Goal: Task Accomplishment & Management: Manage account settings

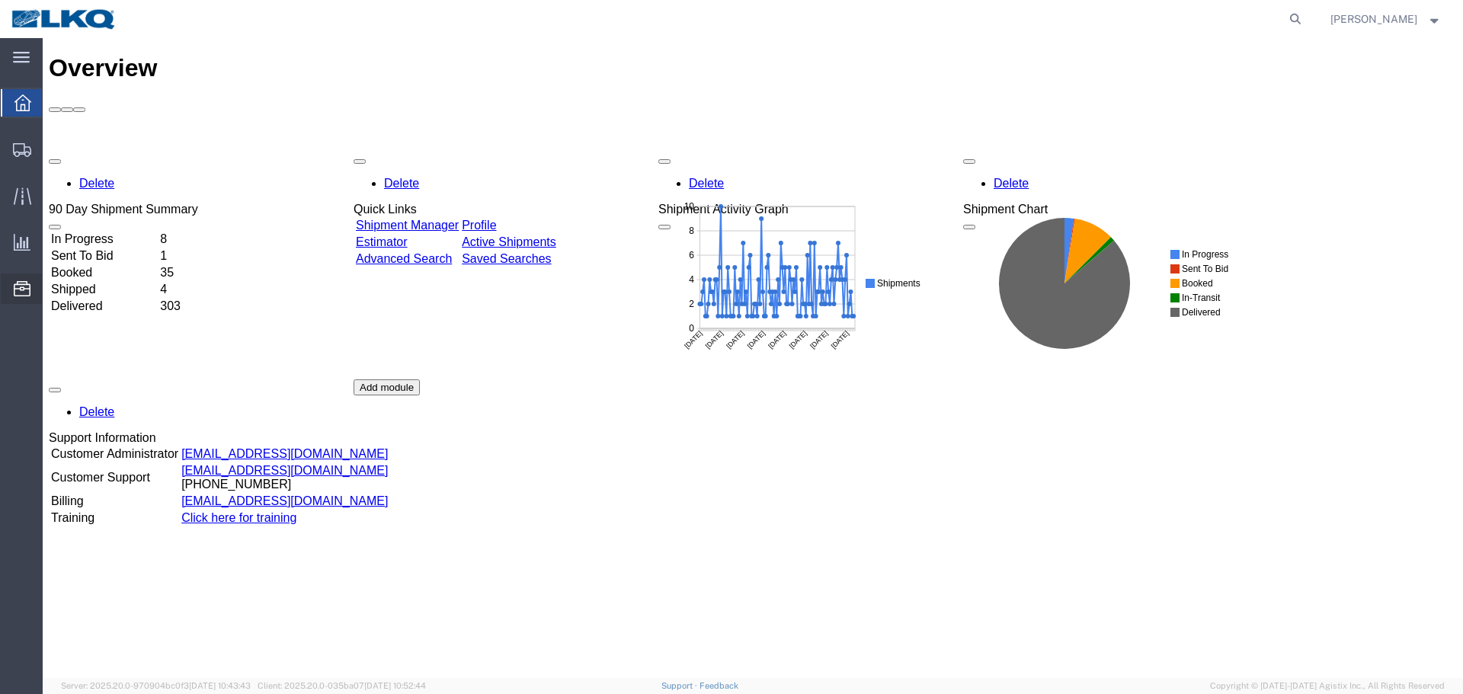
click at [0, 0] on span "Location Appointment" at bounding box center [0, 0] width 0 height 0
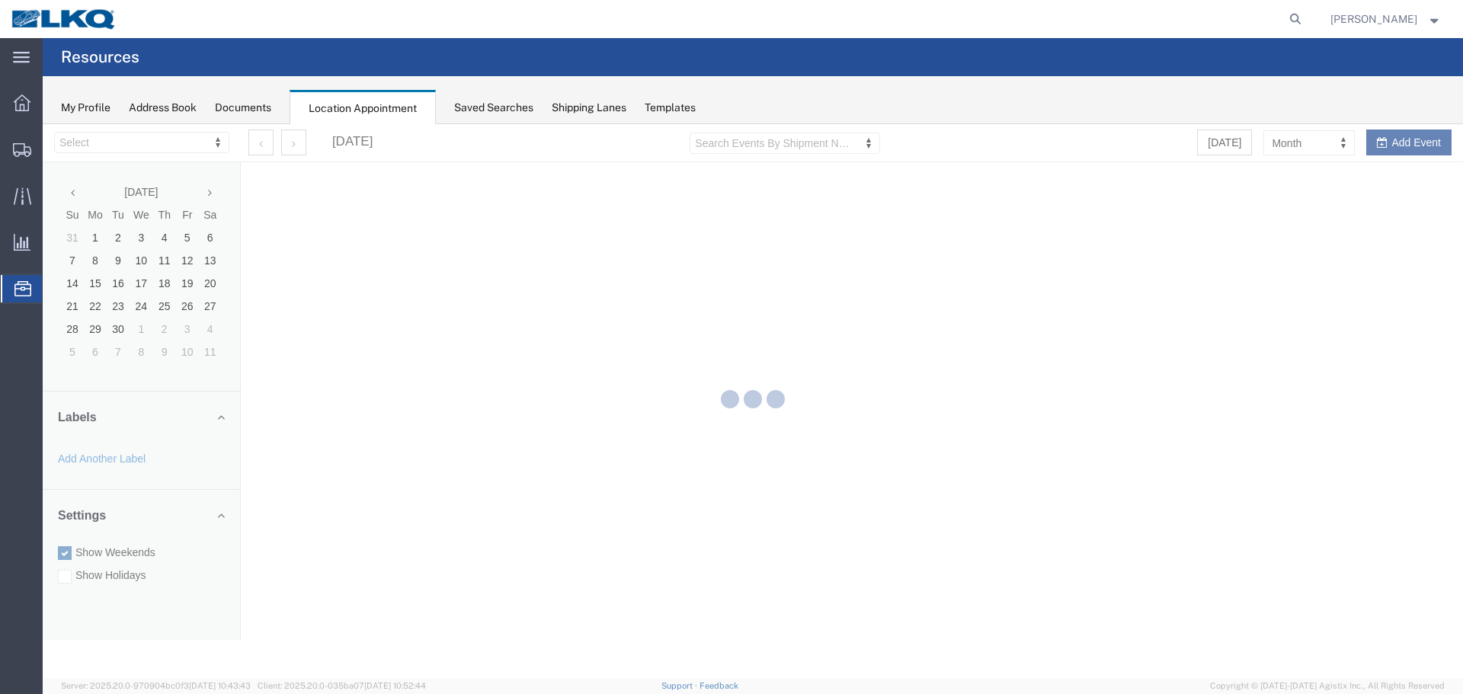
select select "28018"
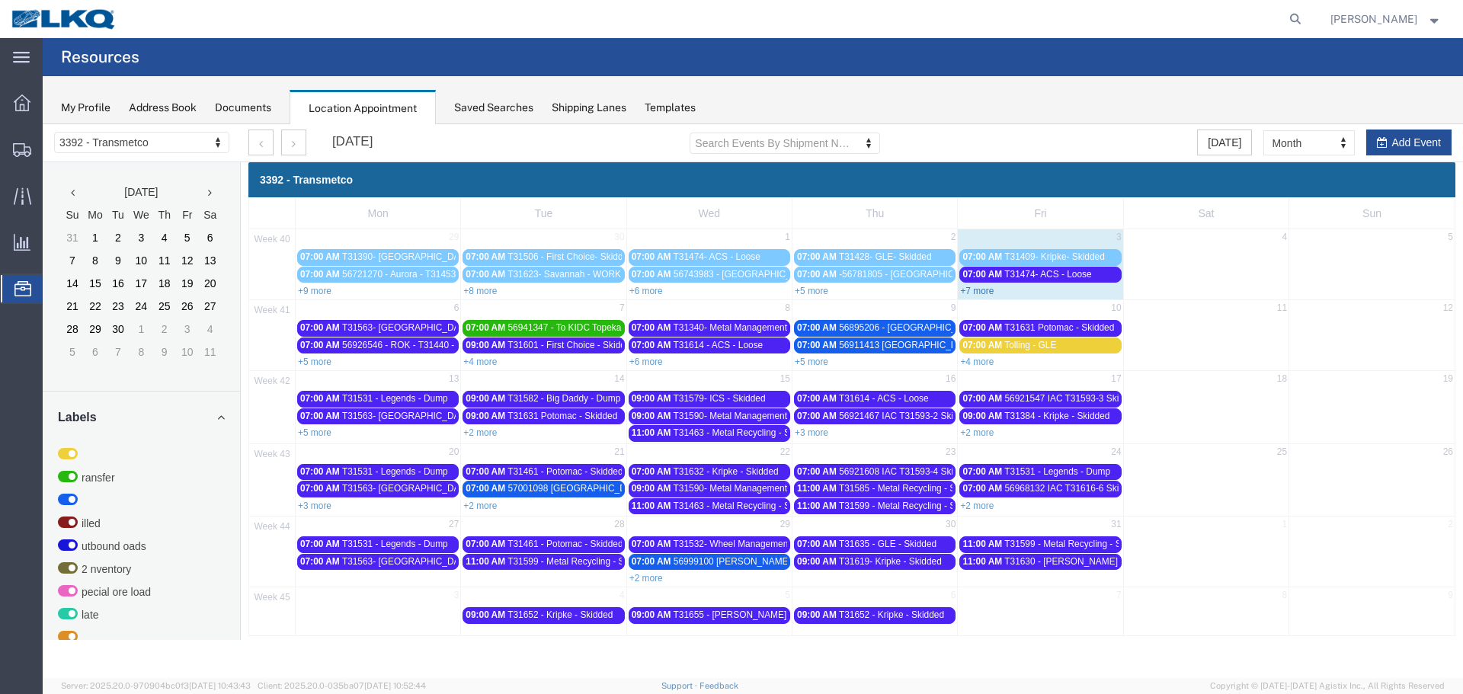
click at [983, 296] on div "+7 more" at bounding box center [1040, 290] width 165 height 15
select select "1"
select select
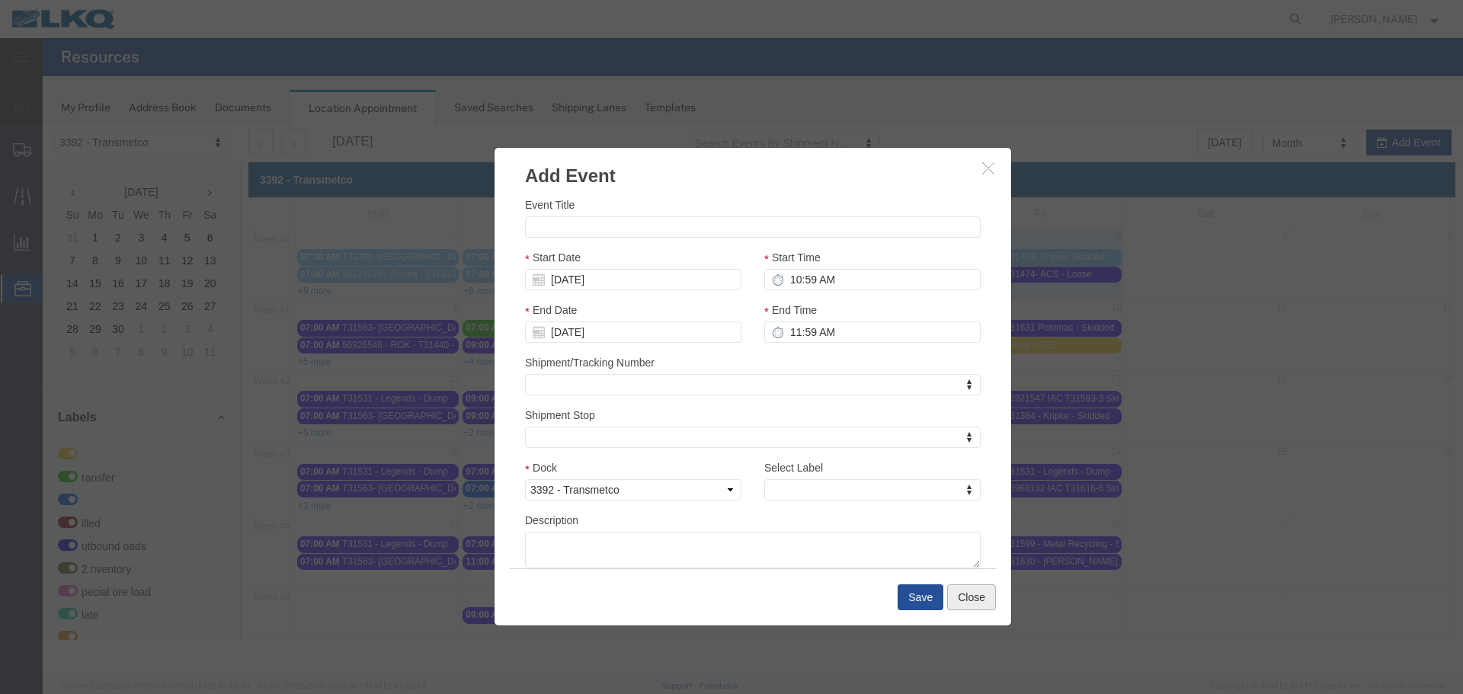
drag, startPoint x: 975, startPoint y: 600, endPoint x: 970, endPoint y: 592, distance: 8.9
click at [975, 600] on button "Close" at bounding box center [971, 597] width 49 height 26
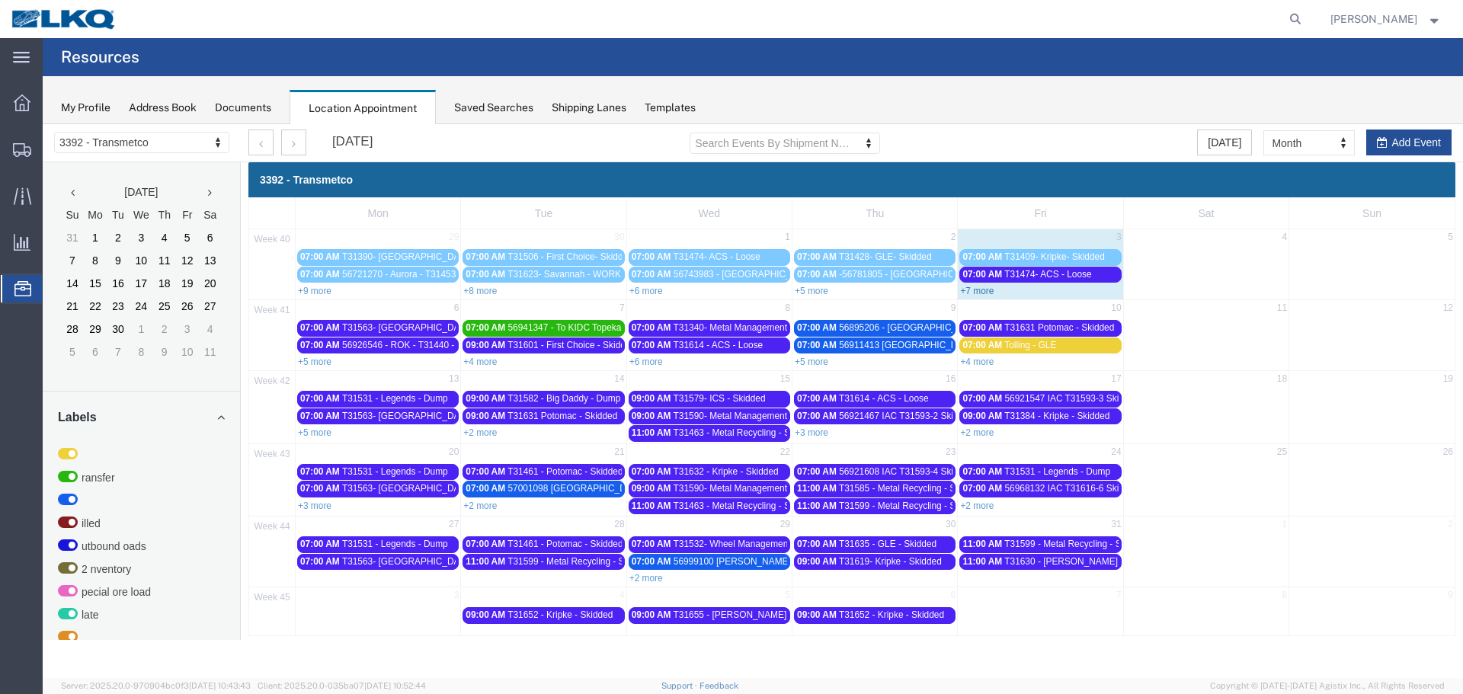
click at [974, 291] on link "+7 more" at bounding box center [977, 291] width 34 height 11
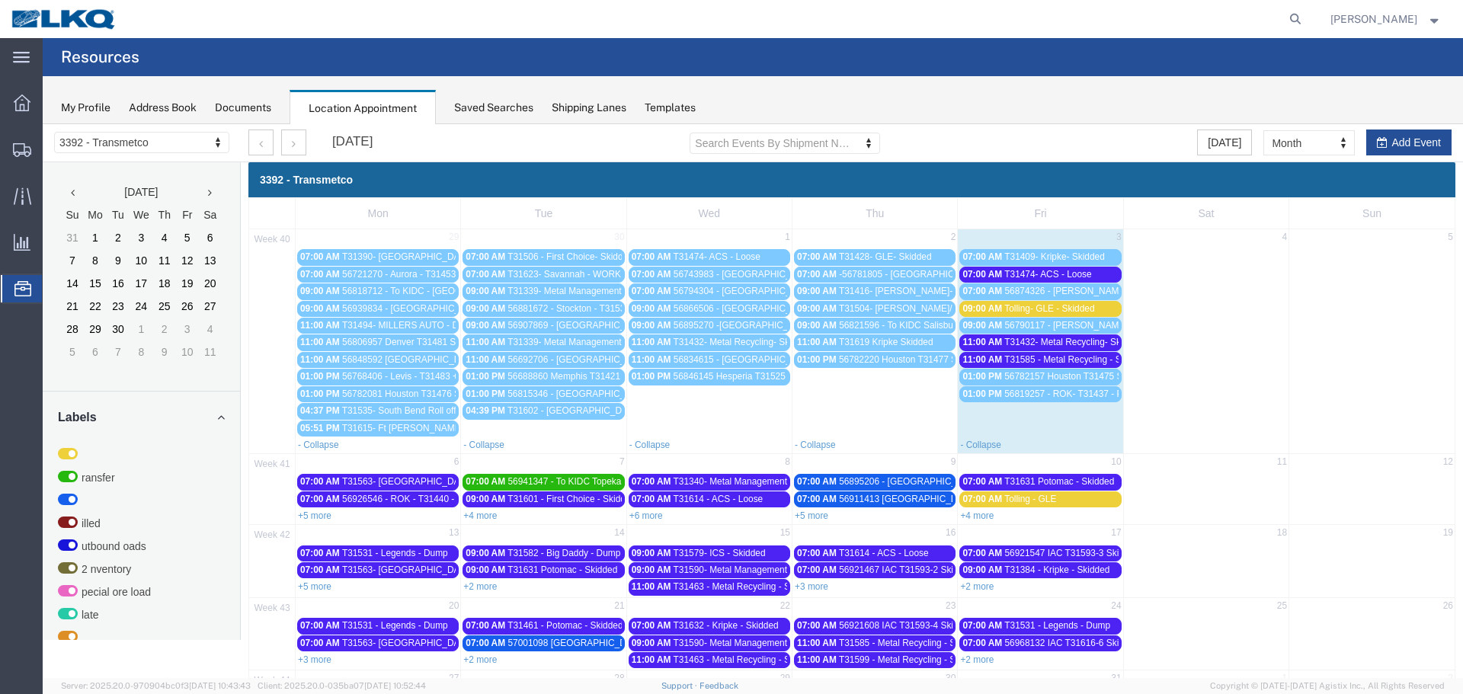
click at [1094, 375] on span "56782157 Houston T31475 Skidded **Work in per [PERSON_NAME]**" at bounding box center [1146, 376] width 285 height 11
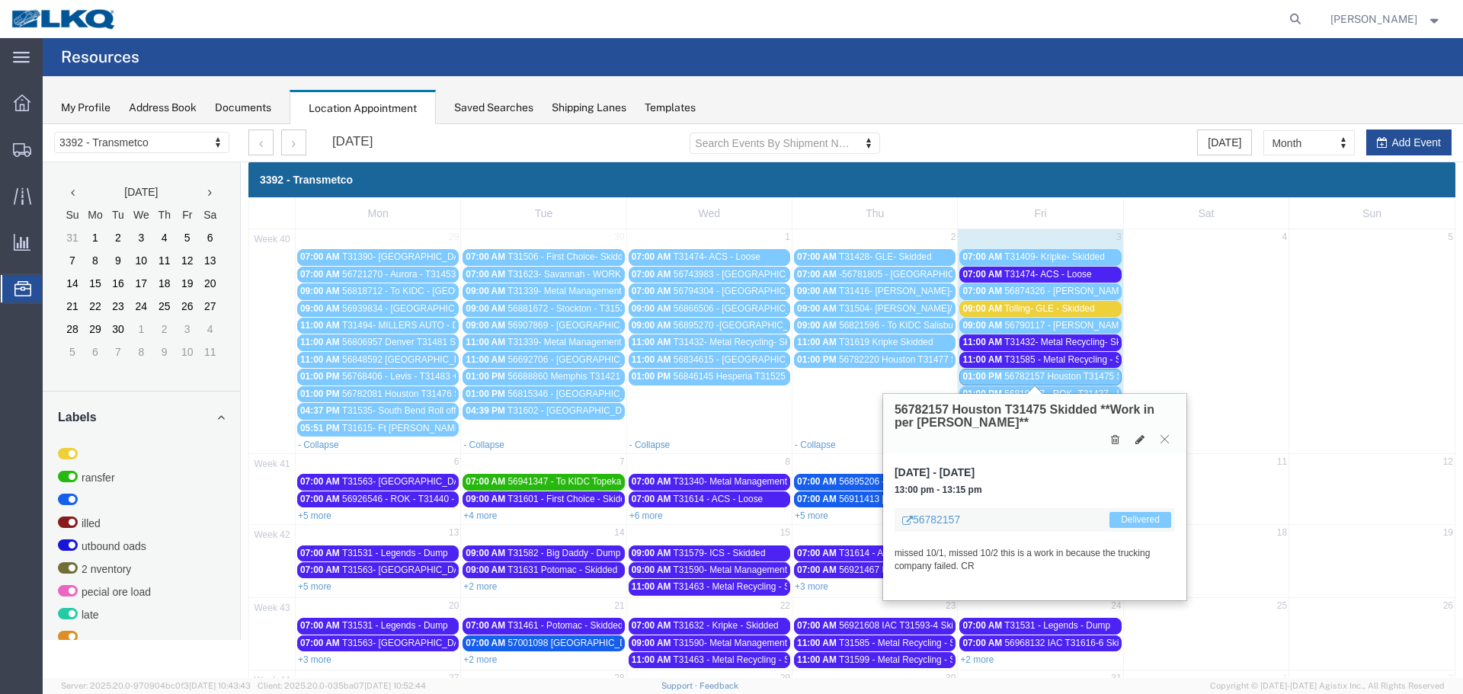
click at [1162, 440] on icon at bounding box center [1164, 438] width 8 height 9
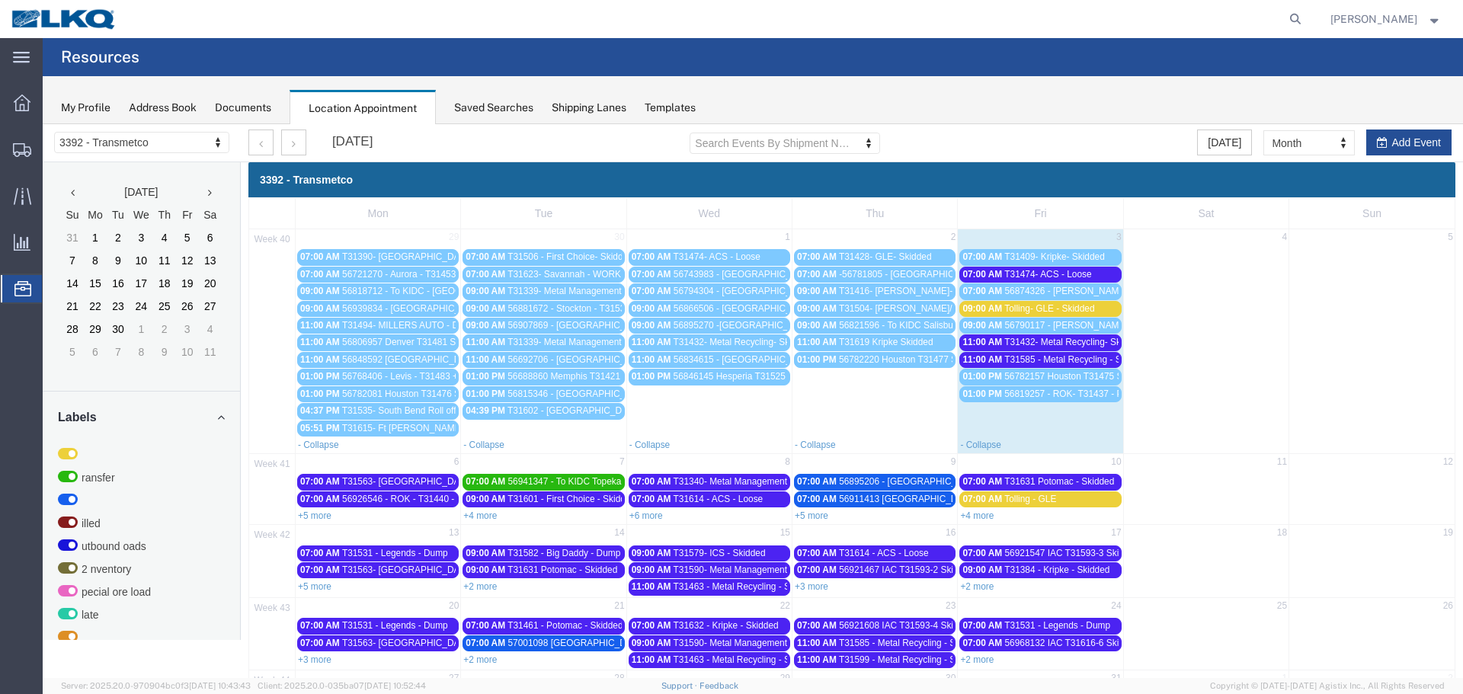
click at [1063, 363] on span "T31585 - Metal Recycling - Skidded" at bounding box center [1075, 359] width 143 height 11
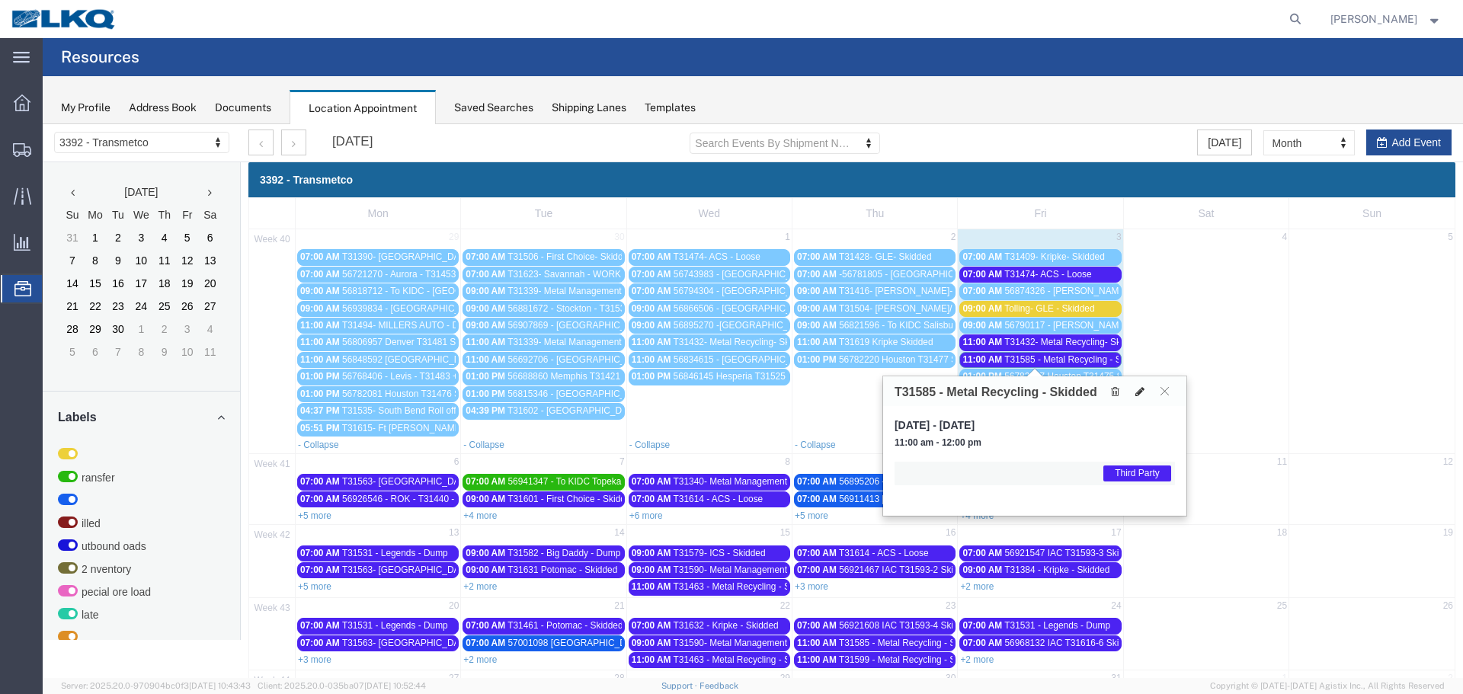
click at [1137, 394] on icon at bounding box center [1139, 391] width 9 height 11
select select "1"
select select "23"
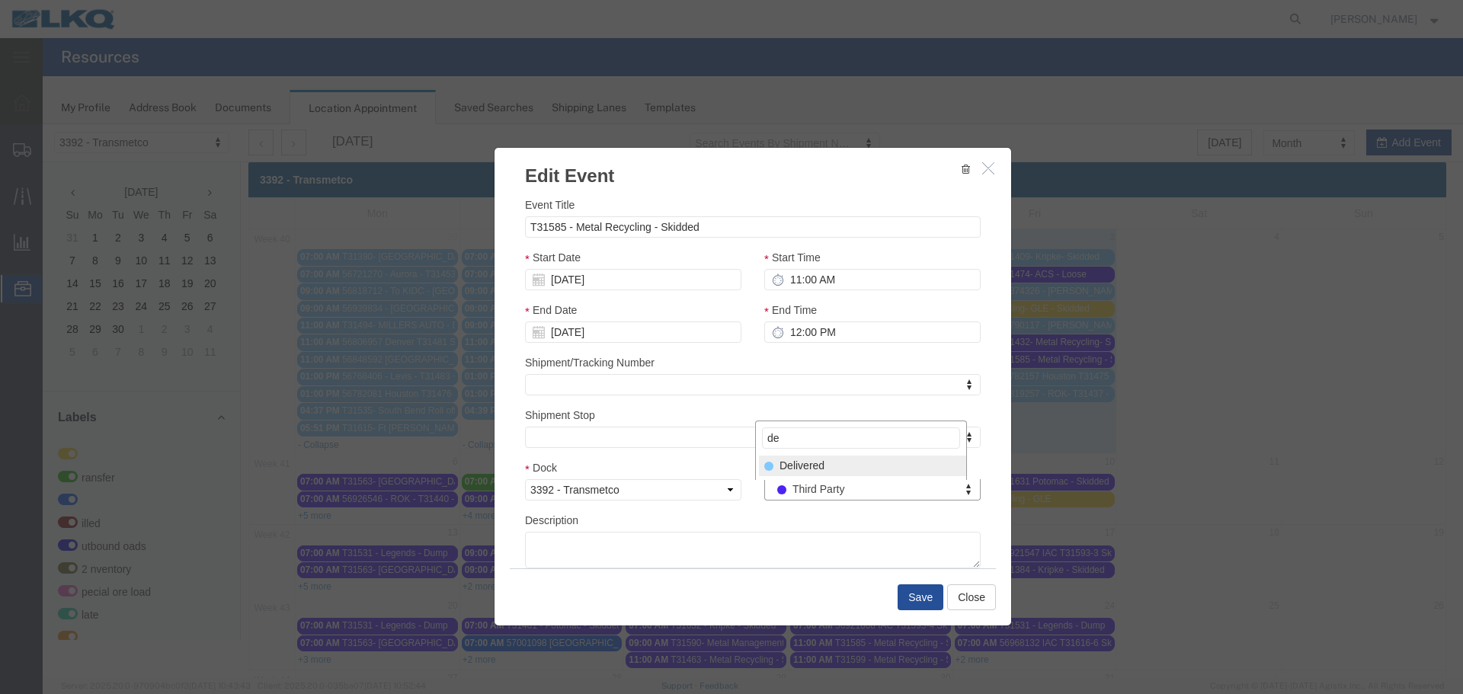
type input "de"
select select "40"
click at [904, 596] on button "Save" at bounding box center [920, 597] width 46 height 26
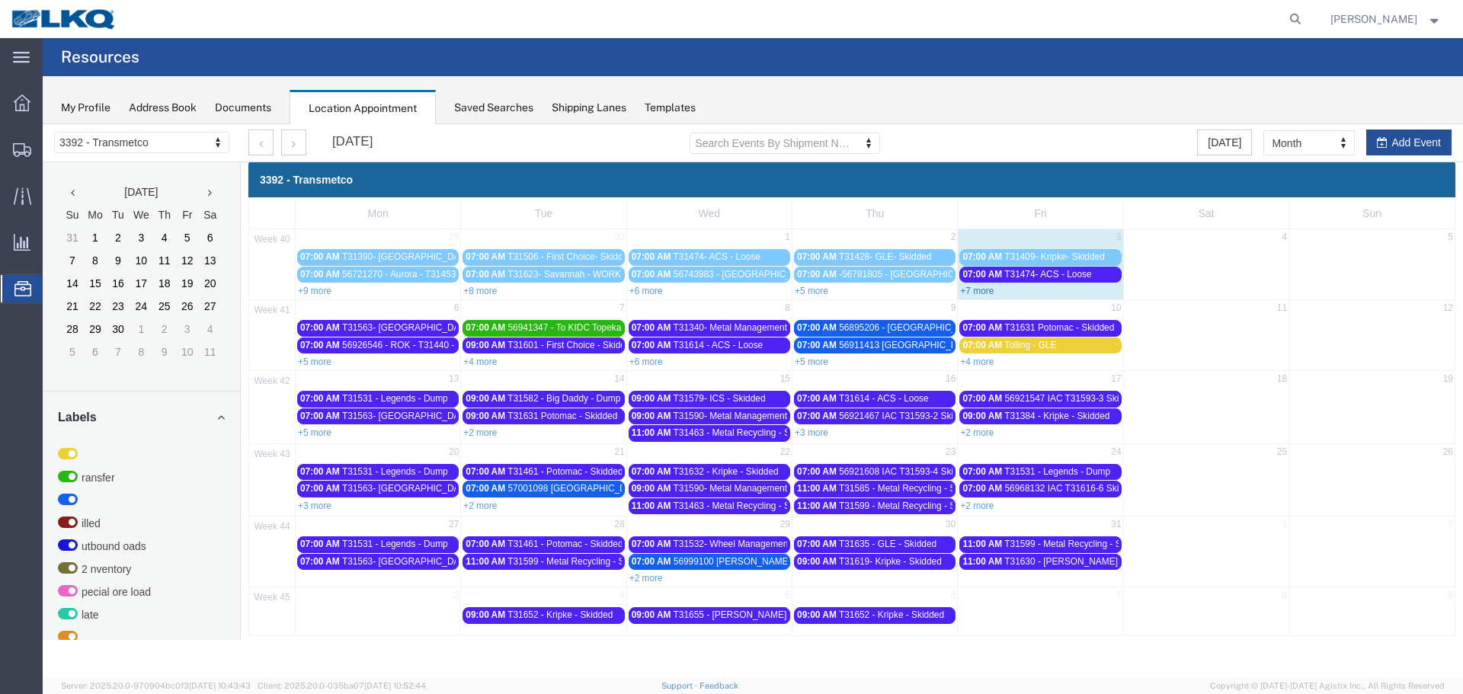
click at [988, 288] on link "+7 more" at bounding box center [977, 291] width 34 height 11
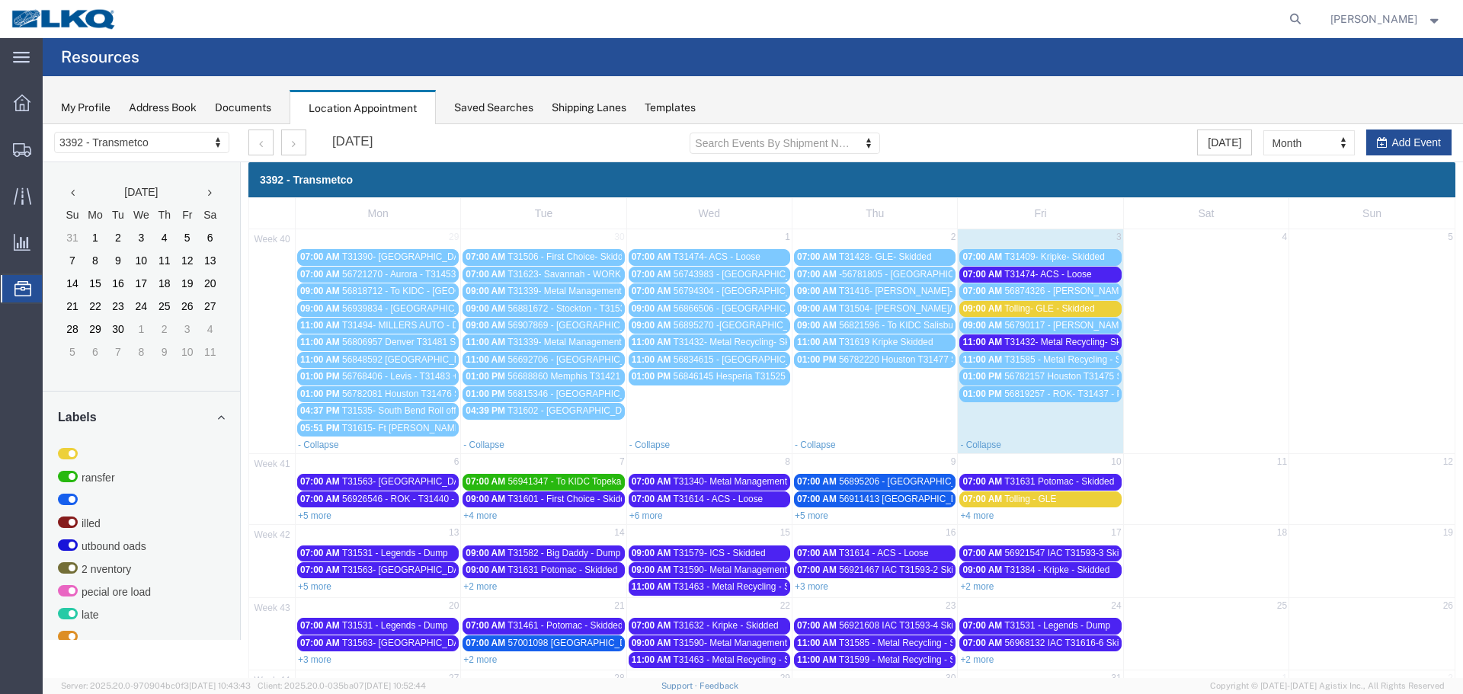
click at [1016, 278] on span "T31474- ACS - Loose" at bounding box center [1047, 274] width 87 height 11
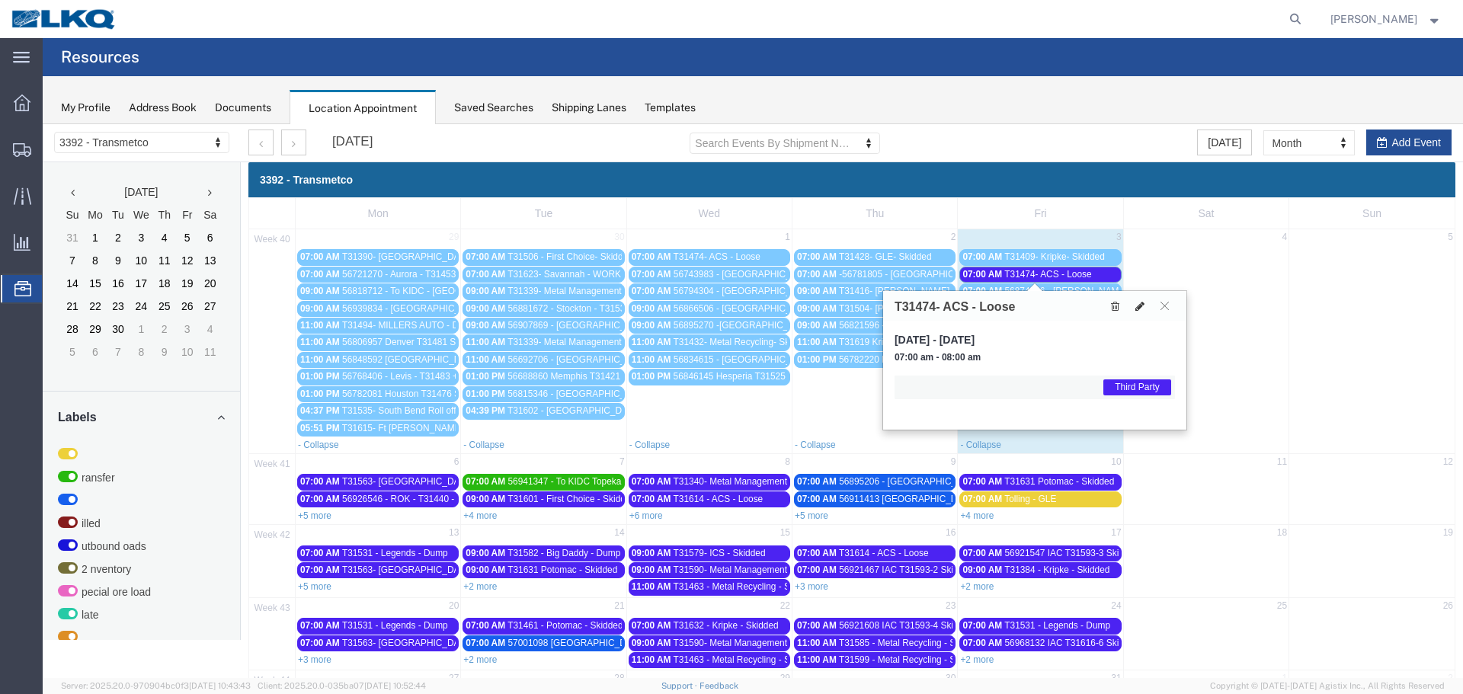
click at [1140, 311] on icon at bounding box center [1139, 306] width 9 height 11
select select "1"
select select "23"
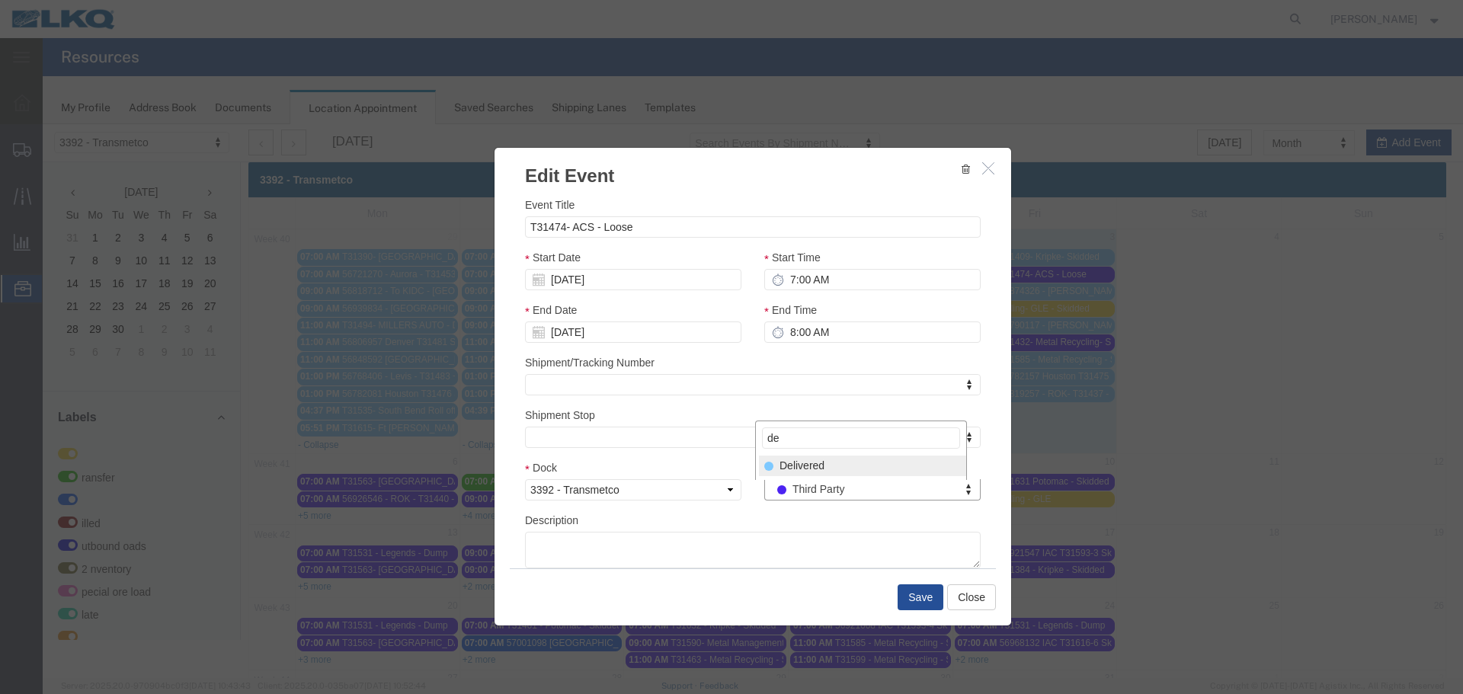
type input "de"
drag, startPoint x: 807, startPoint y: 467, endPoint x: 890, endPoint y: 570, distance: 131.7
select select "40"
click at [916, 599] on button "Save" at bounding box center [920, 597] width 46 height 26
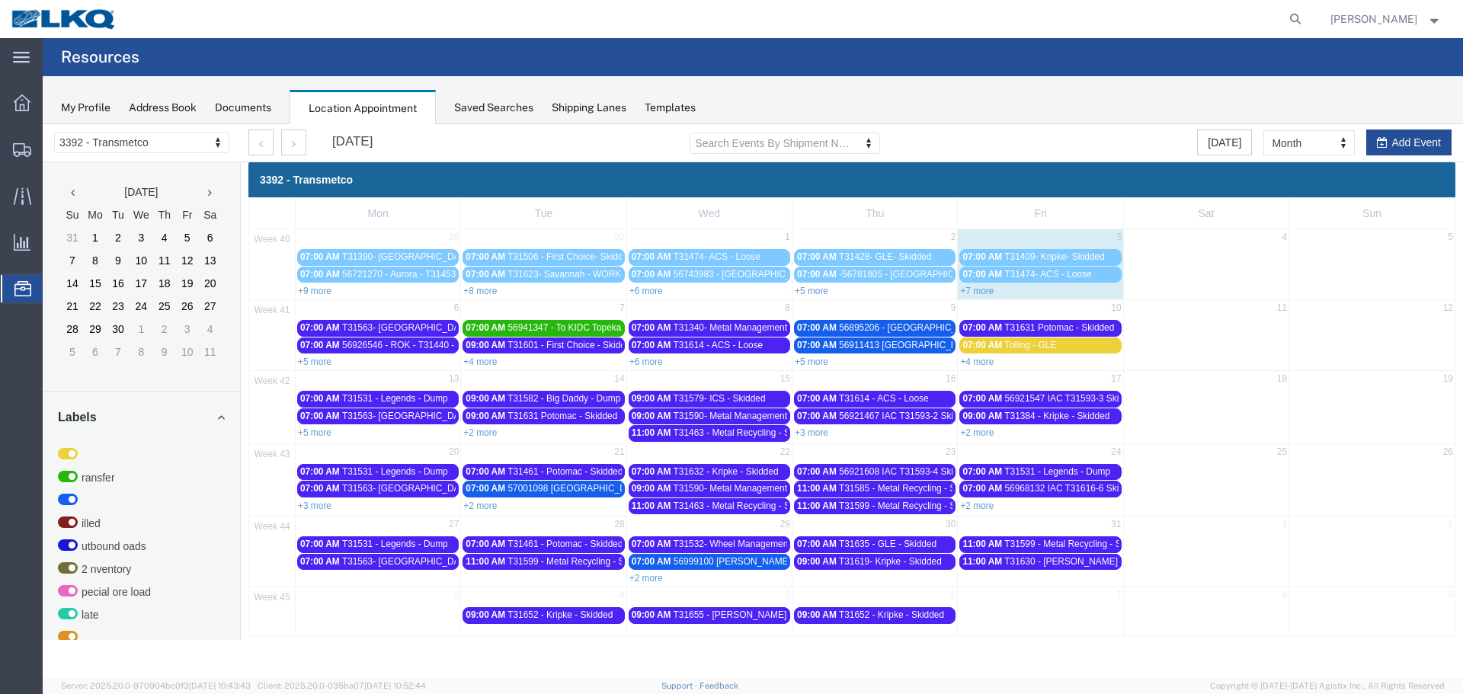
click at [983, 291] on link "+7 more" at bounding box center [977, 291] width 34 height 11
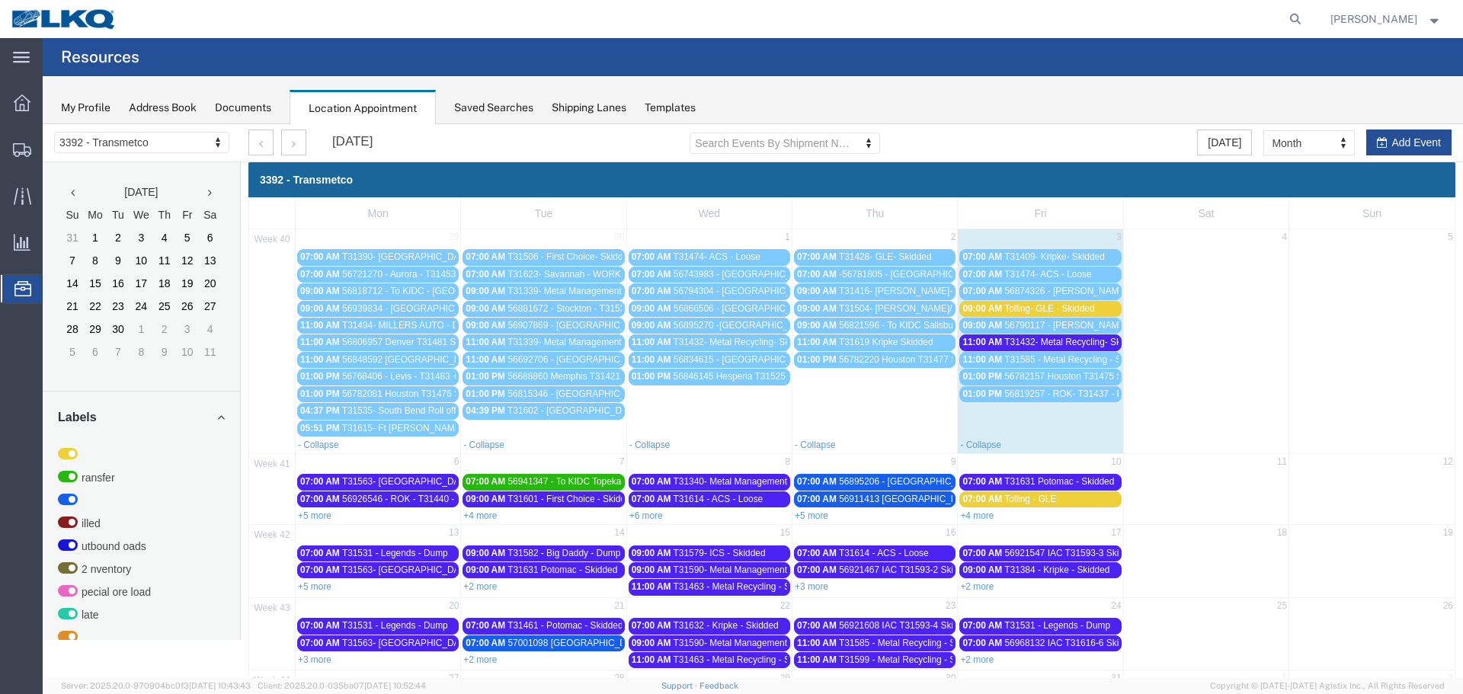
click at [1043, 346] on span "T31432- Metal Recycling- Skidded" at bounding box center [1073, 342] width 139 height 11
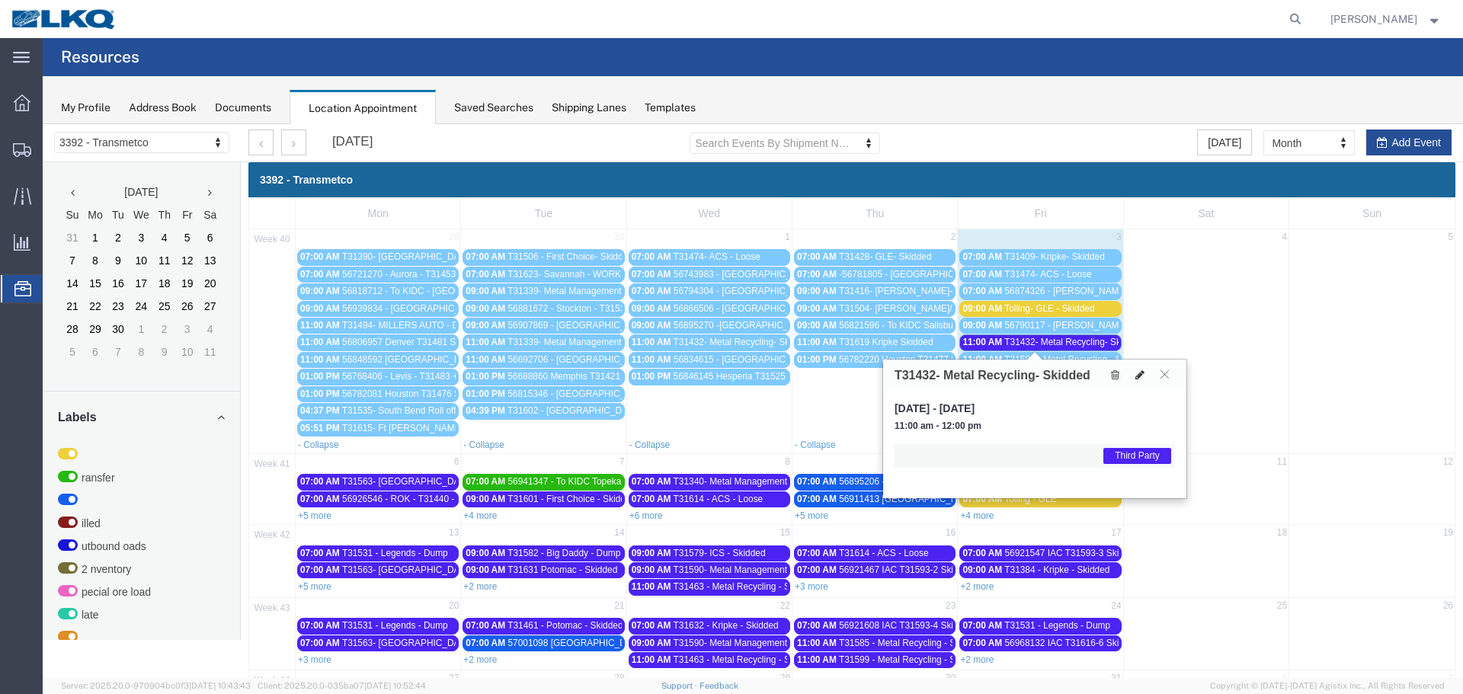
click at [1135, 371] on icon at bounding box center [1139, 374] width 9 height 11
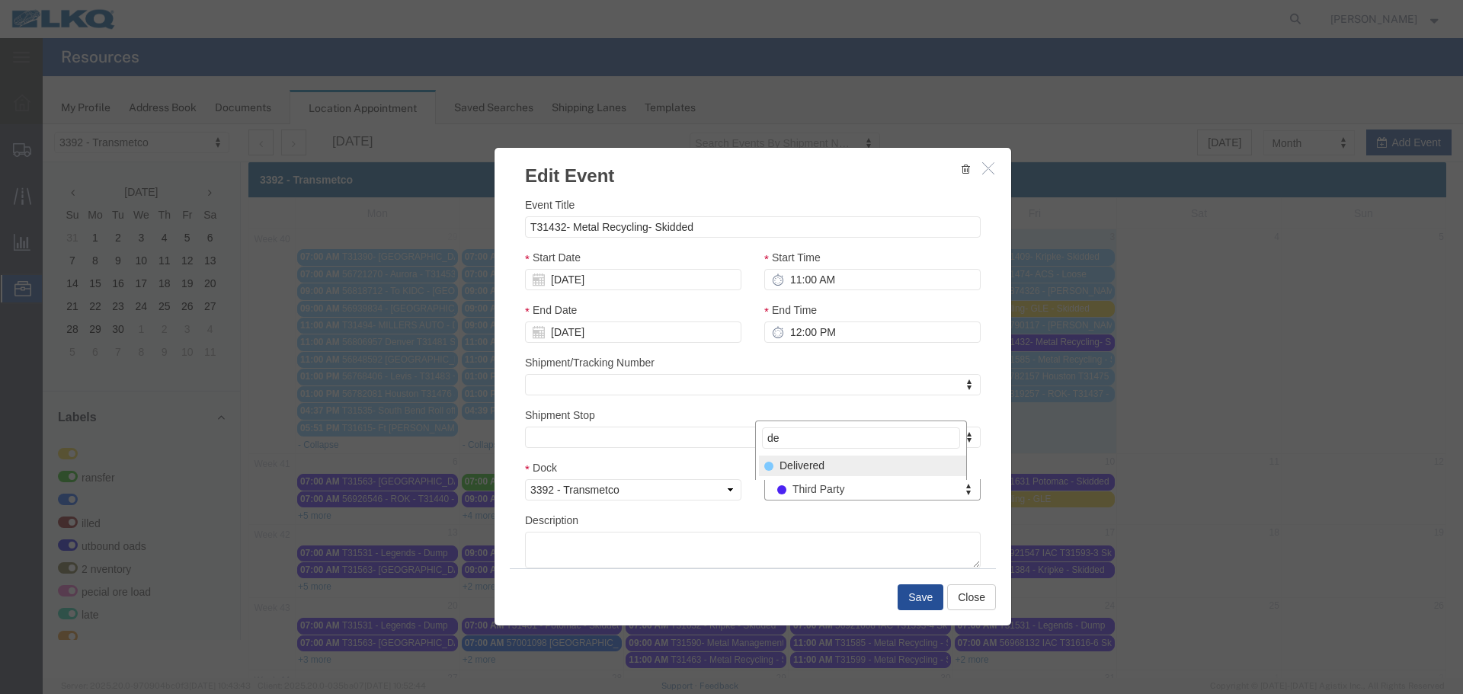
type input "de"
drag, startPoint x: 827, startPoint y: 468, endPoint x: 874, endPoint y: 564, distance: 107.0
select select "40"
click at [917, 596] on button "Save" at bounding box center [920, 597] width 46 height 26
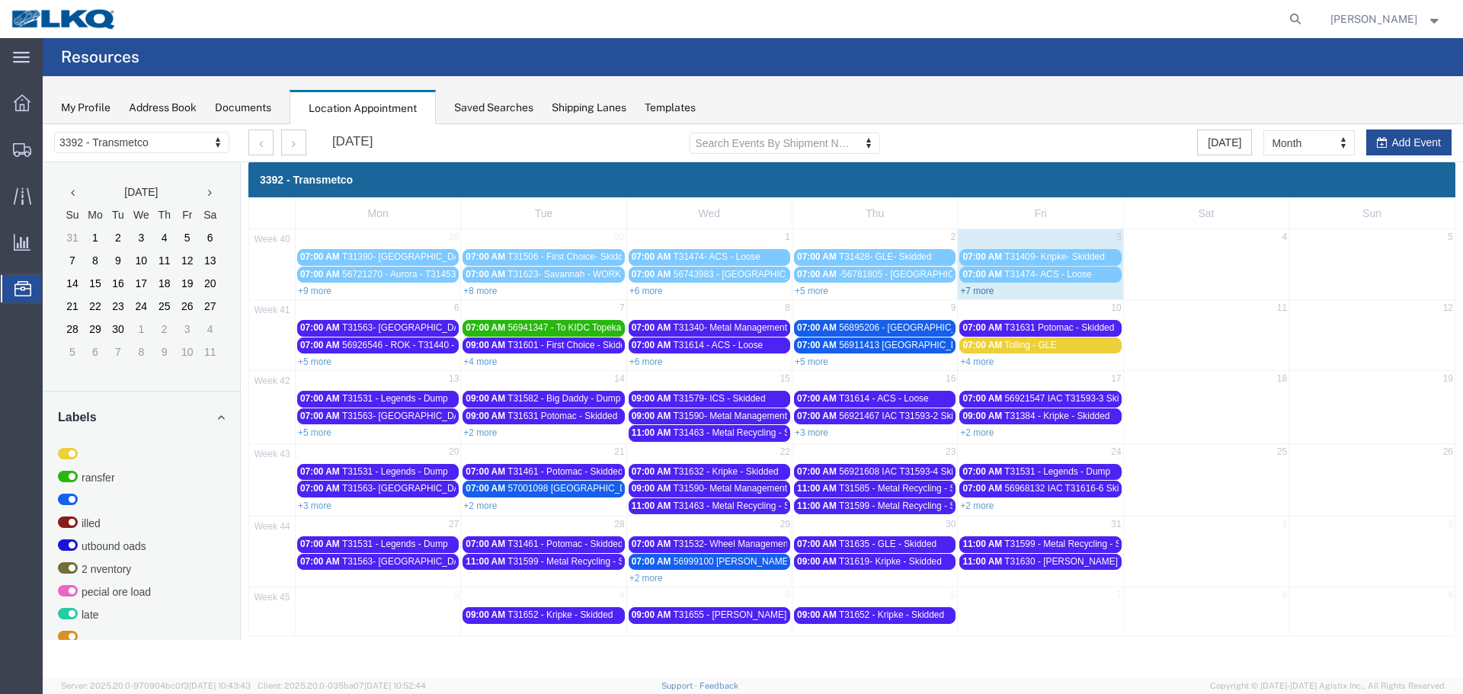
click at [970, 292] on link "+7 more" at bounding box center [977, 291] width 34 height 11
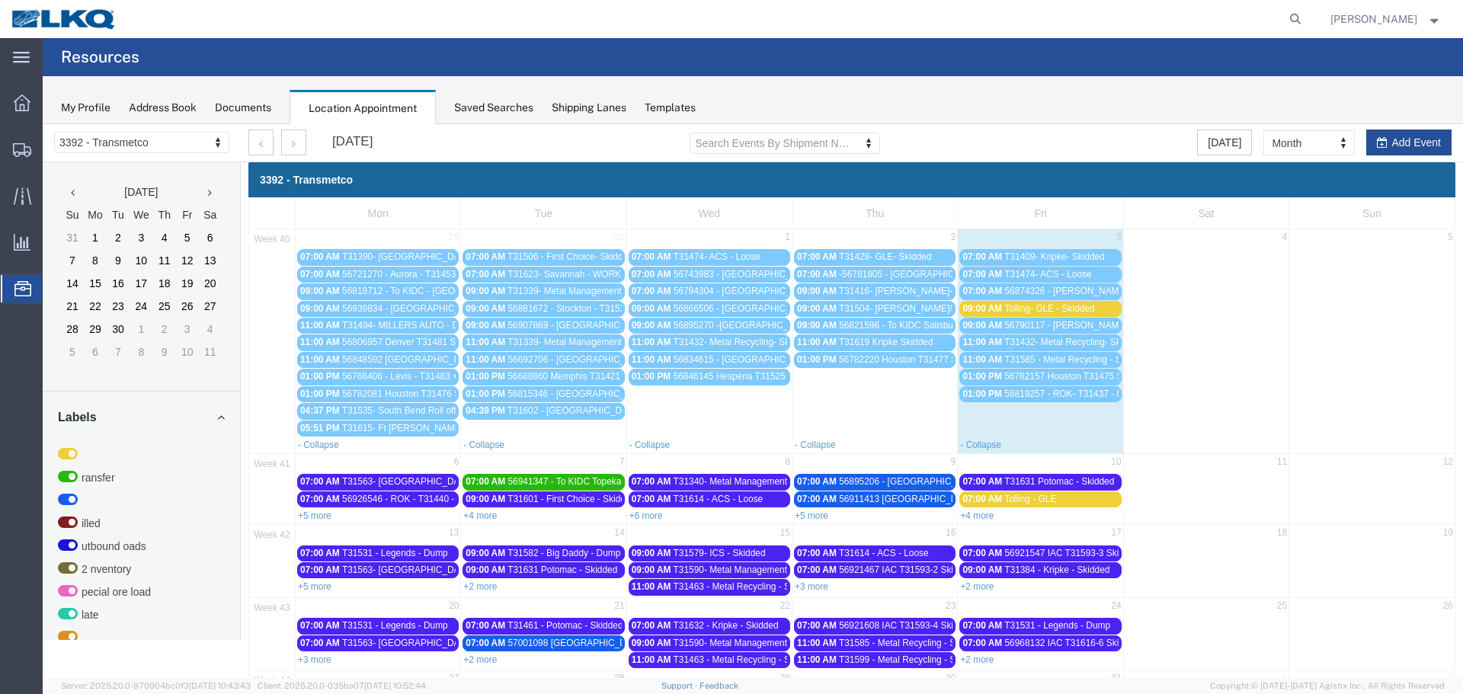
click at [1046, 313] on span "Tolling- GLE - Skidded" at bounding box center [1049, 308] width 90 height 11
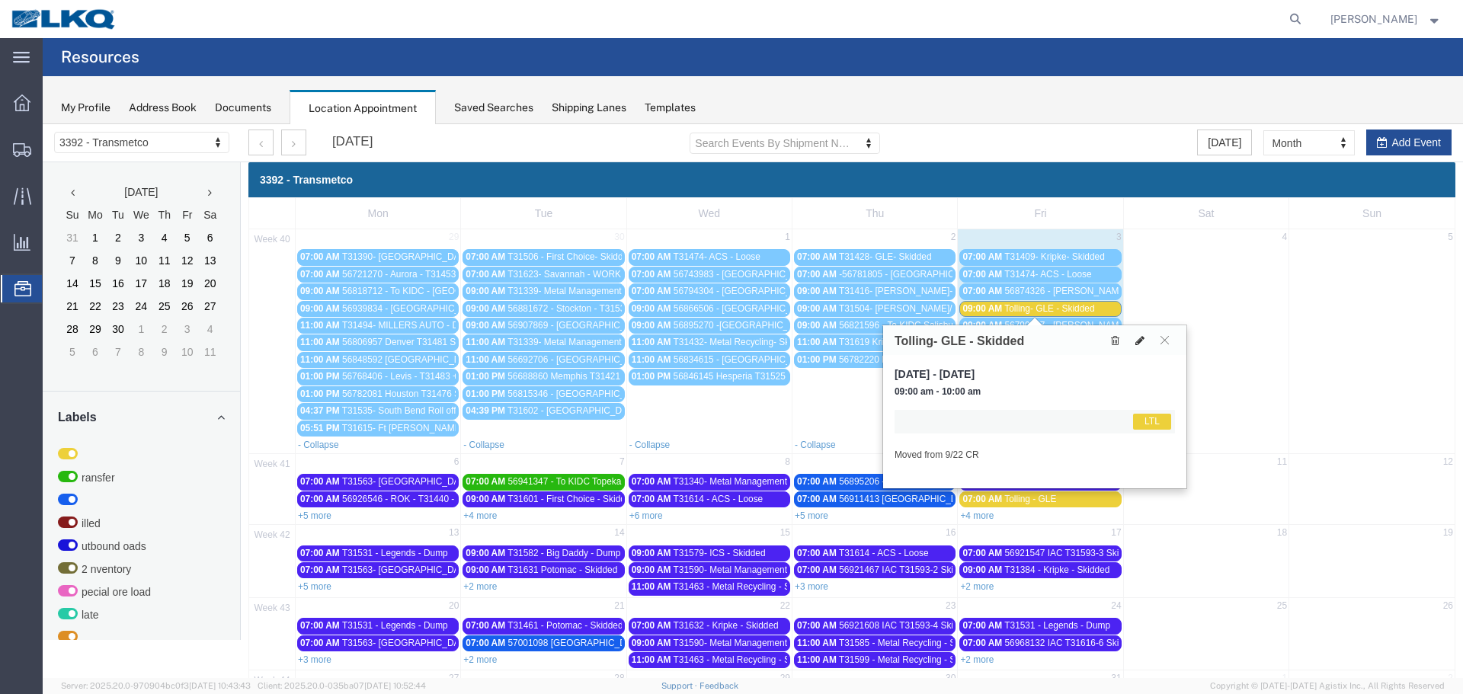
click at [1137, 344] on icon at bounding box center [1139, 340] width 9 height 11
select select "1"
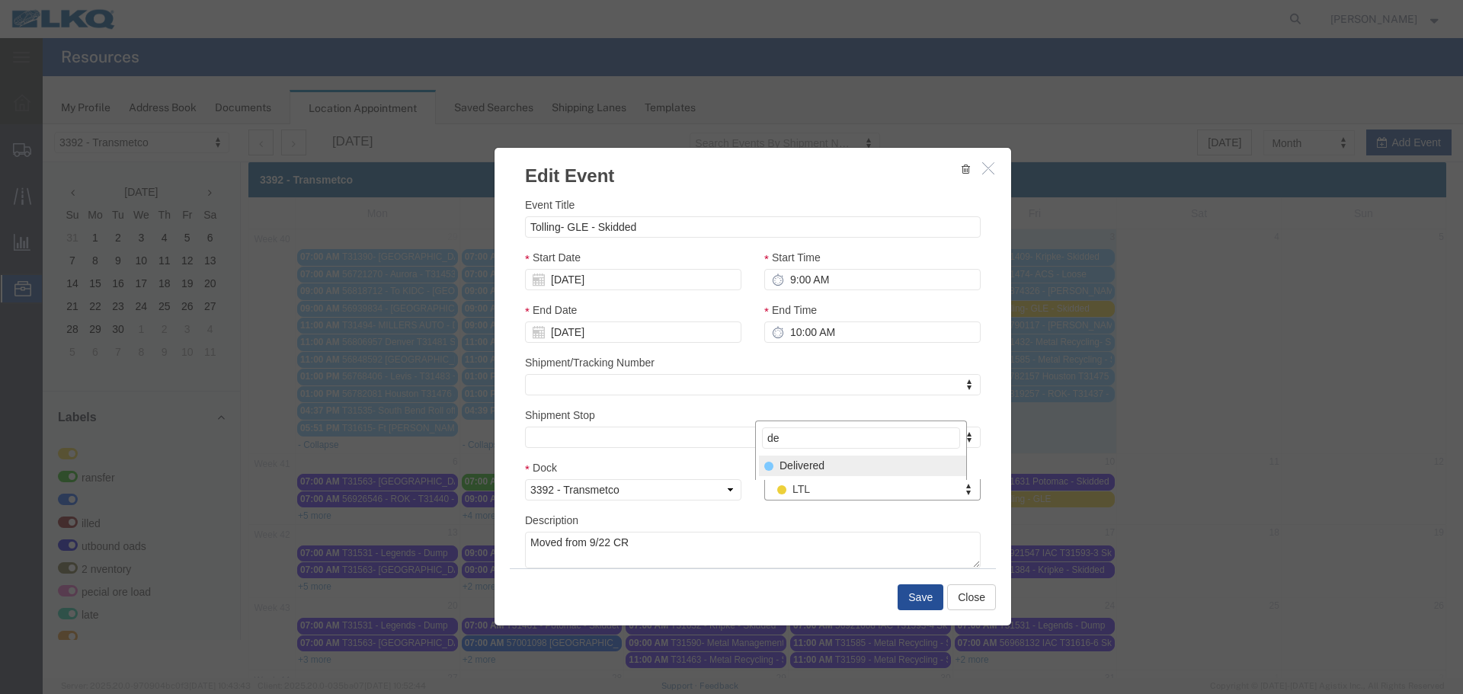
type input "de"
drag, startPoint x: 829, startPoint y: 461, endPoint x: 862, endPoint y: 488, distance: 42.7
select select "40"
click at [910, 596] on button "Save" at bounding box center [920, 597] width 46 height 26
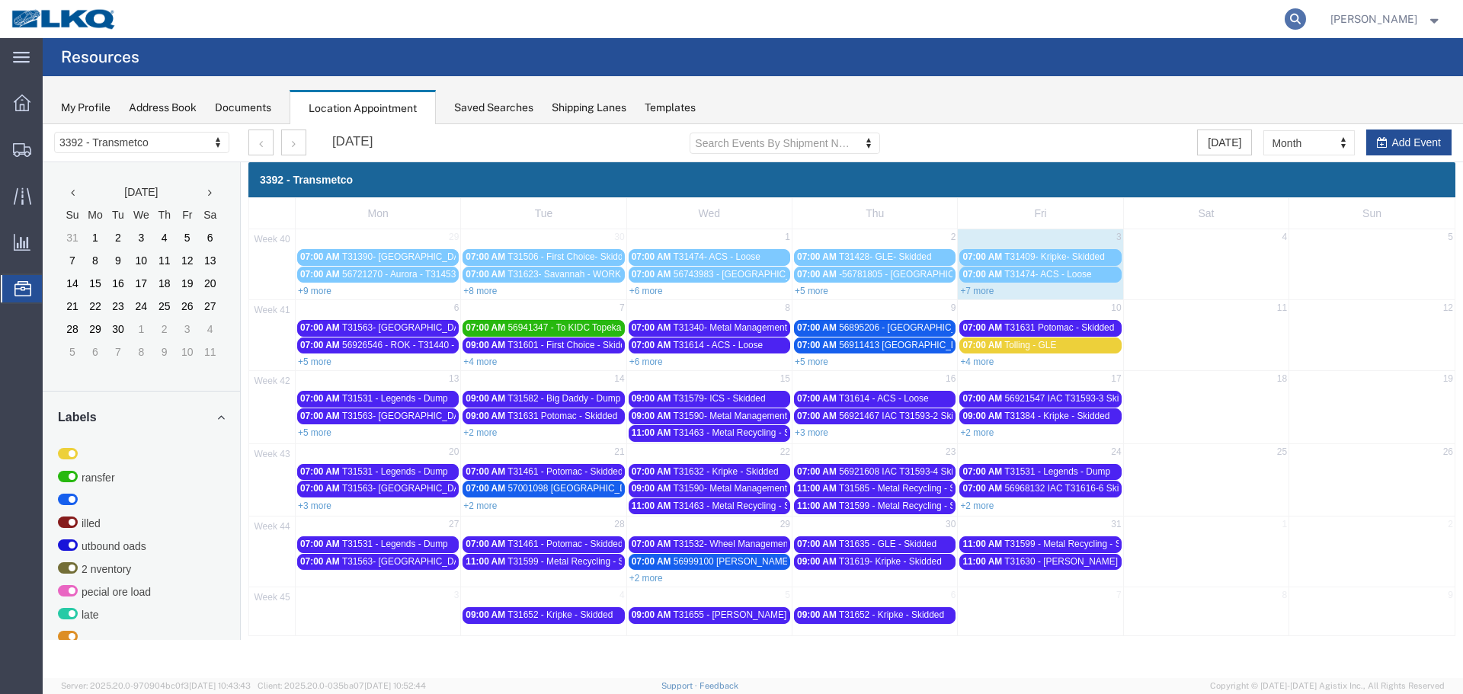
click at [1293, 18] on icon at bounding box center [1294, 18] width 21 height 21
type input "56874326"
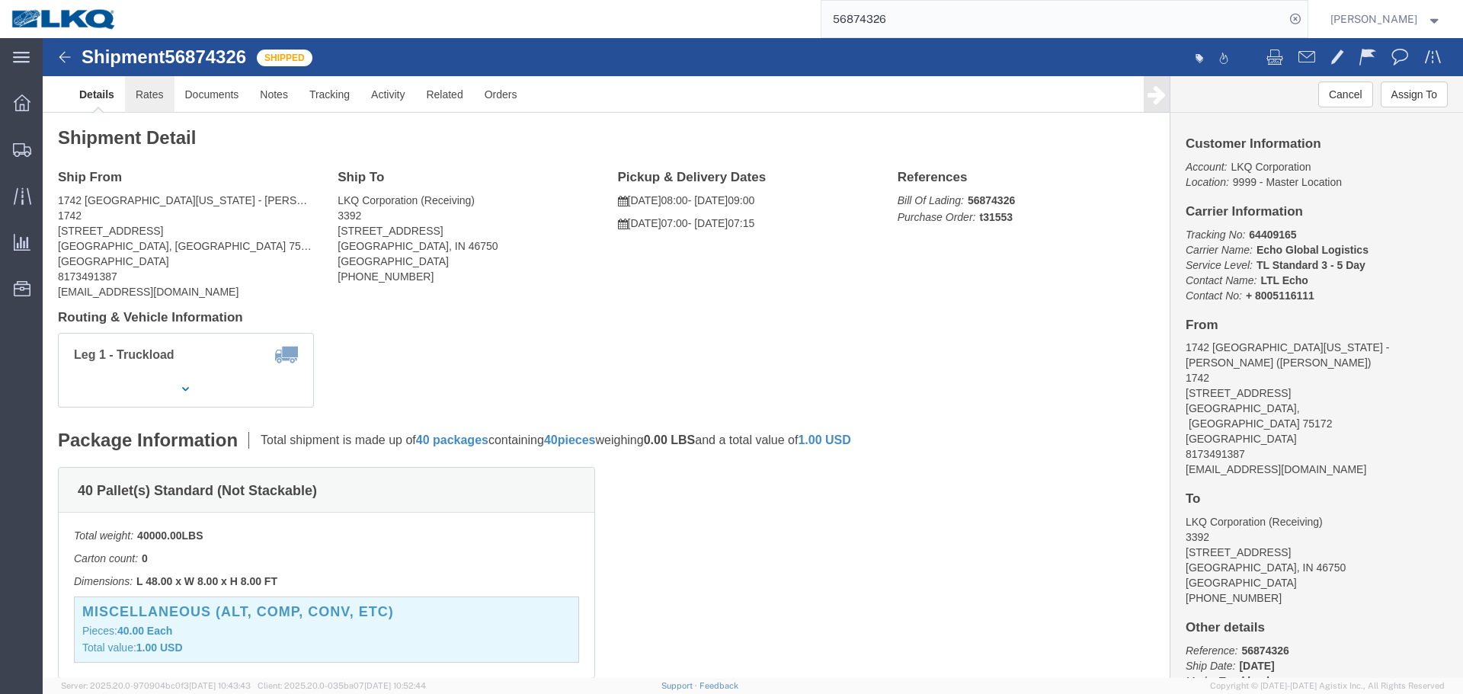
click link "Rates"
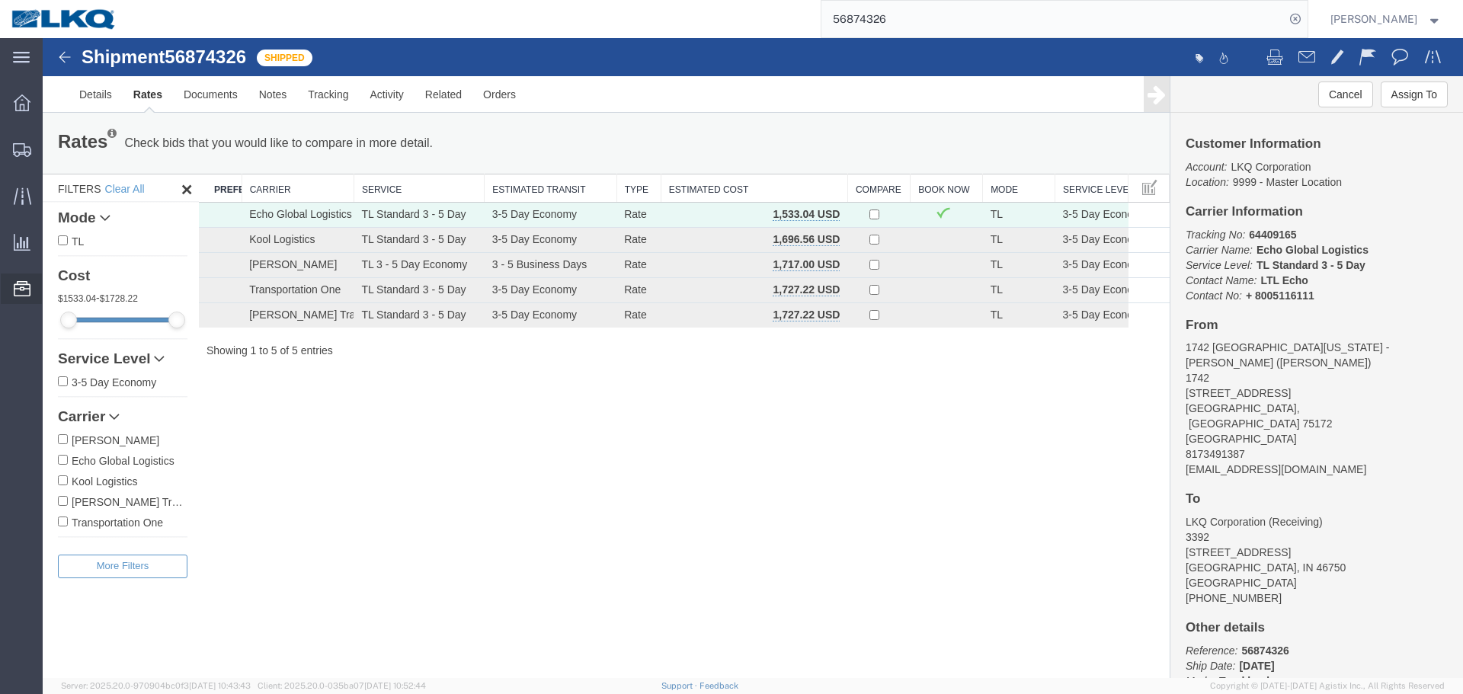
click at [0, 0] on span "Location Appointment" at bounding box center [0, 0] width 0 height 0
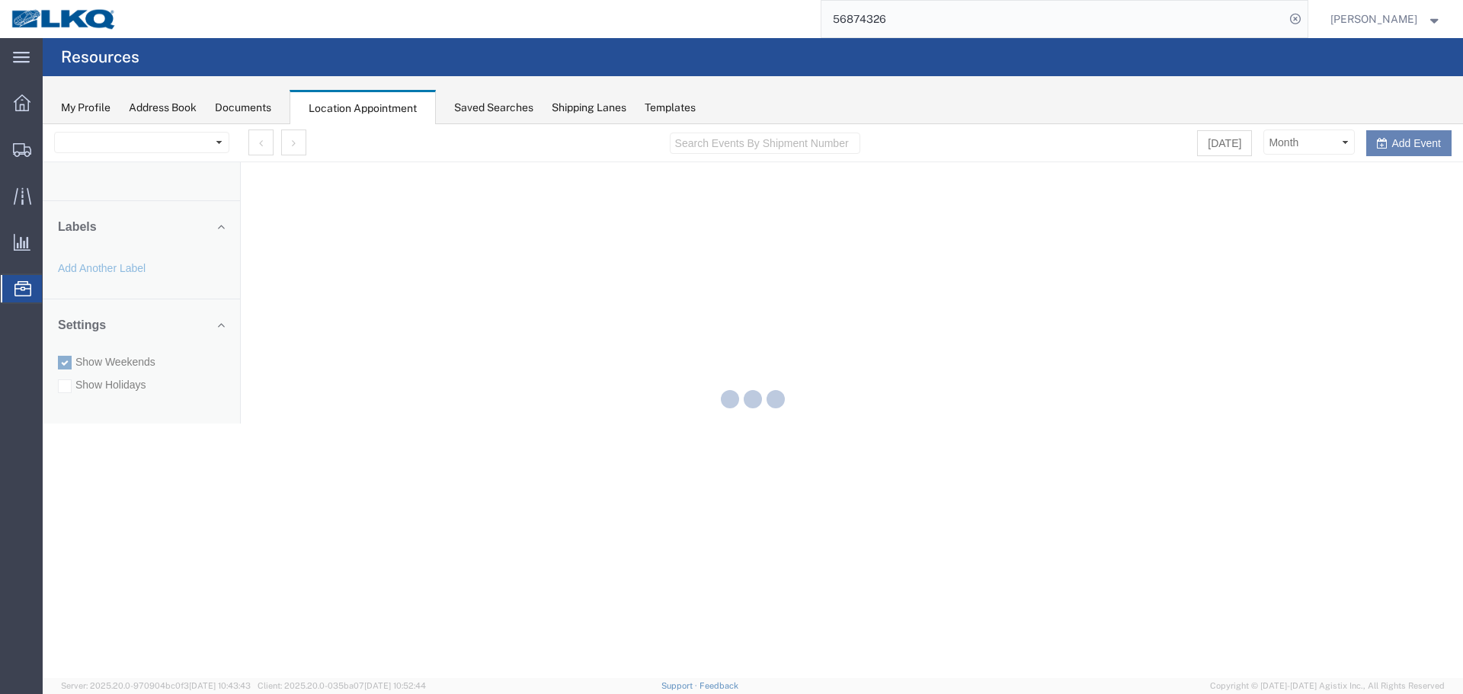
select select "28018"
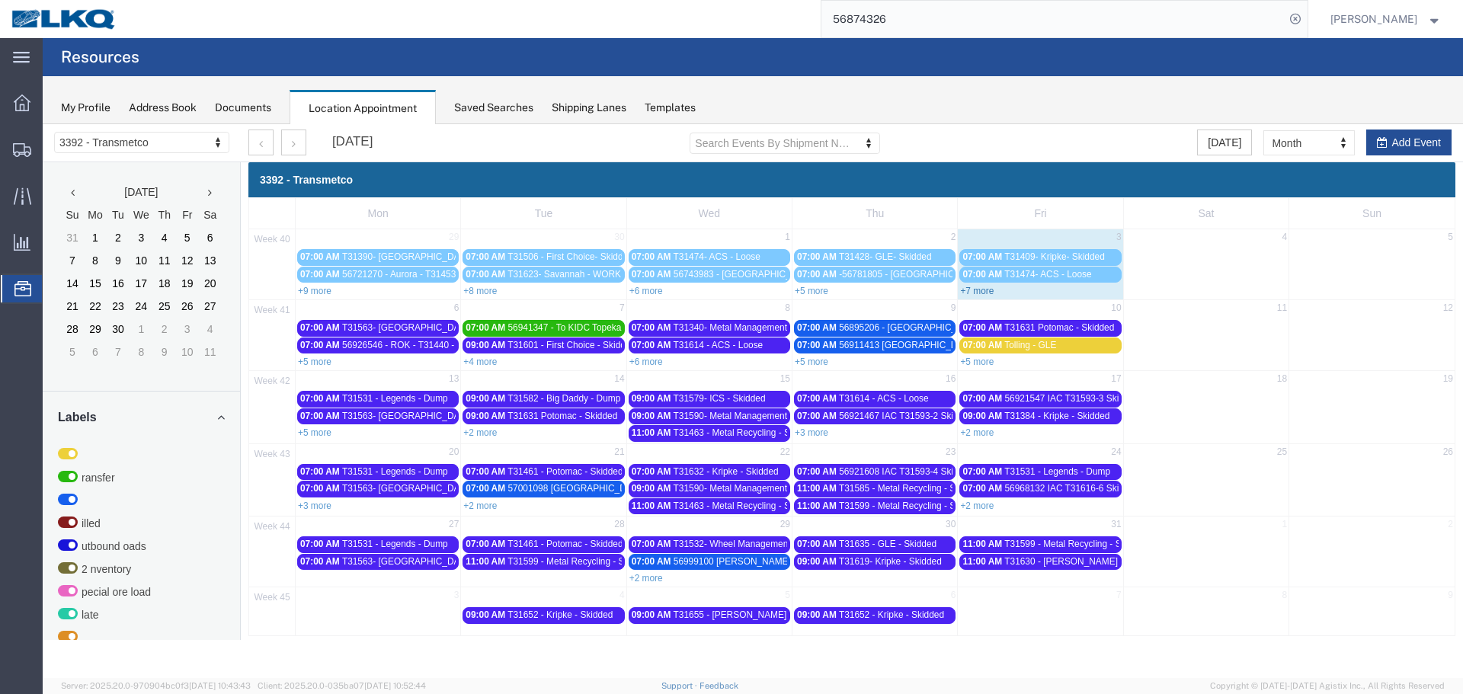
click at [970, 291] on link "+7 more" at bounding box center [977, 291] width 34 height 11
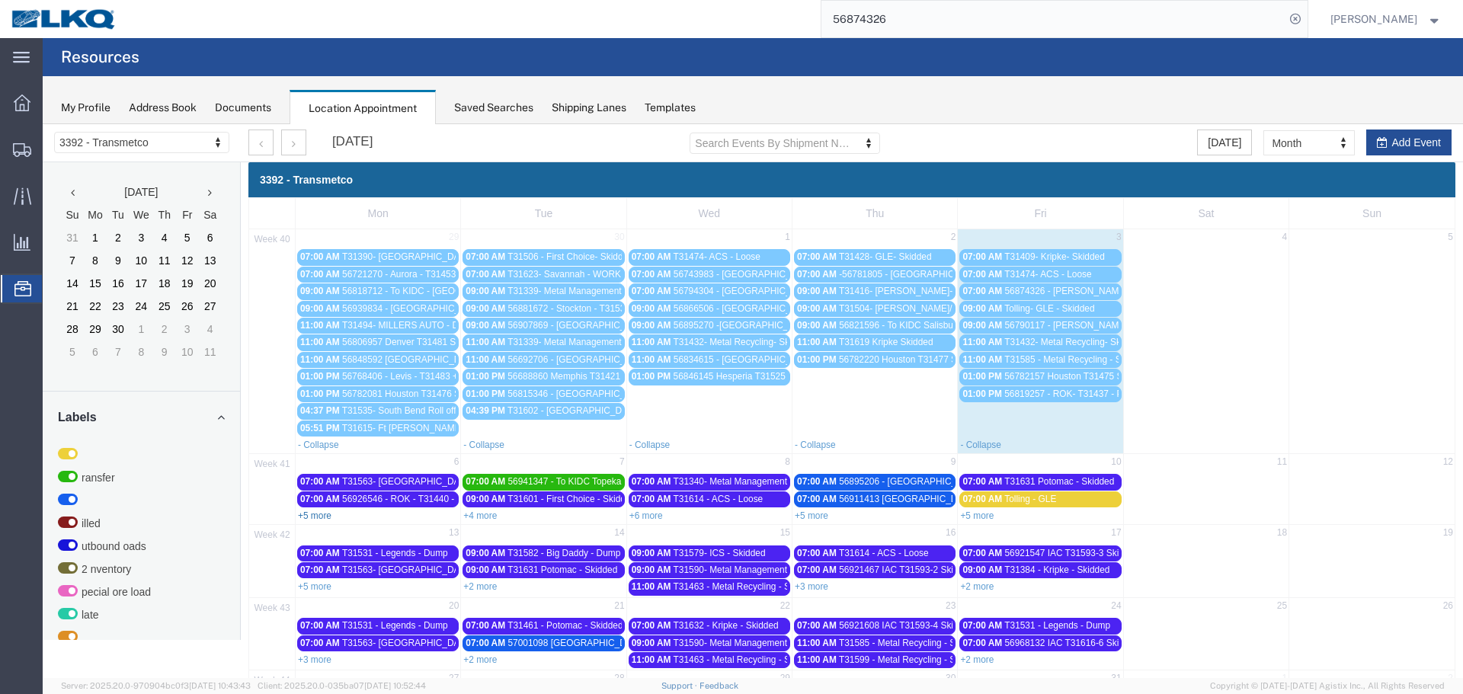
click at [331, 519] on link "+5 more" at bounding box center [315, 515] width 34 height 11
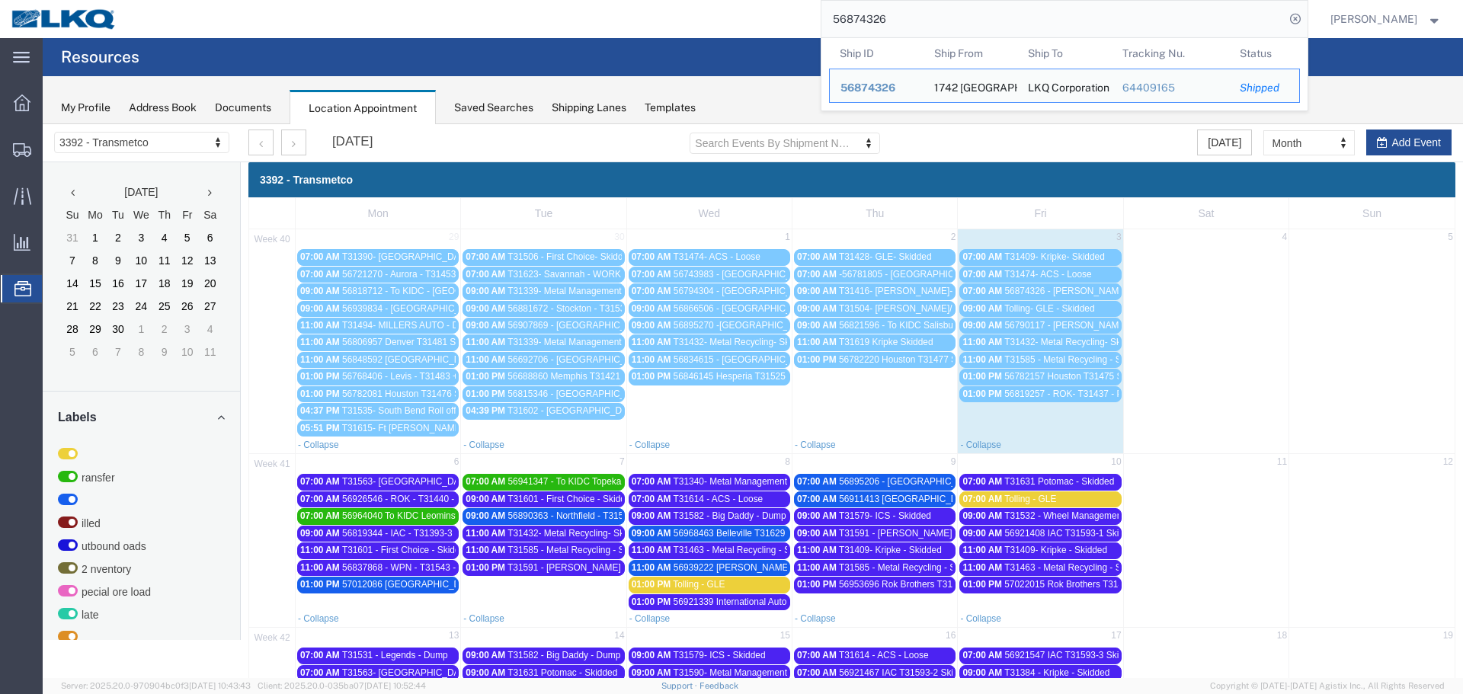
drag, startPoint x: 897, startPoint y: 18, endPoint x: 669, endPoint y: 24, distance: 227.8
click at [669, 24] on div "56874326 Ship ID Ship From Ship To Tracking Nu. Status Ship ID 56874326 Ship Fr…" at bounding box center [717, 19] width 1179 height 38
